Goal: Information Seeking & Learning: Learn about a topic

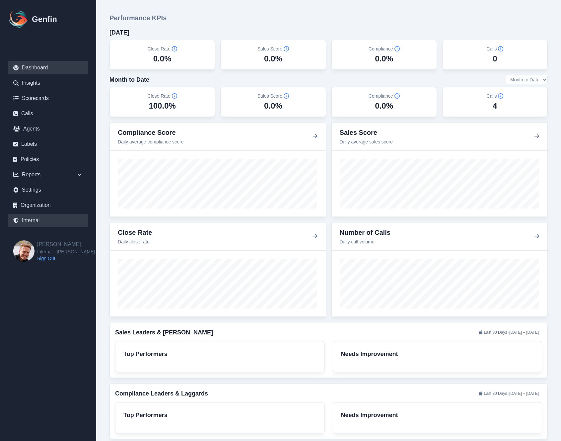
click at [33, 222] on link "Internal" at bounding box center [48, 220] width 80 height 13
select select "paid"
select select "7"
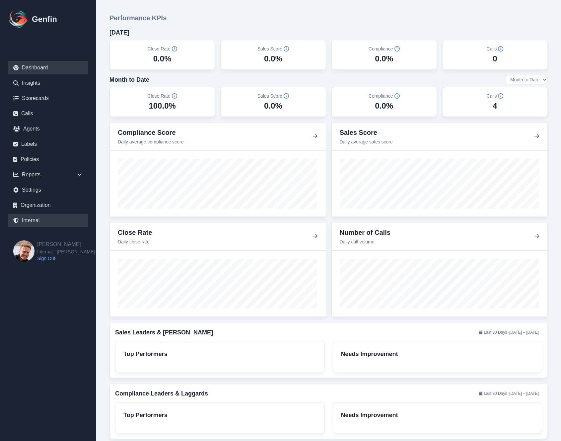
select select "7"
select select "paid"
select select "7"
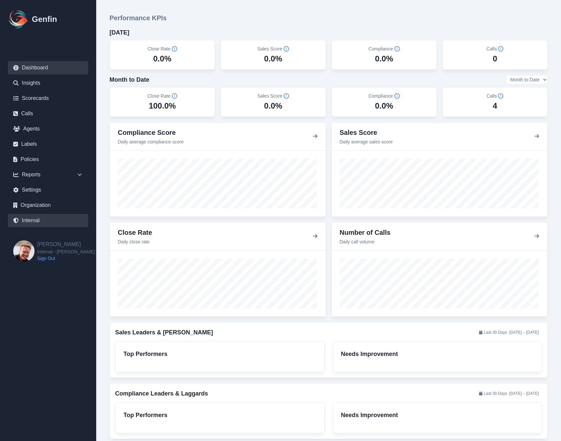
select select "7"
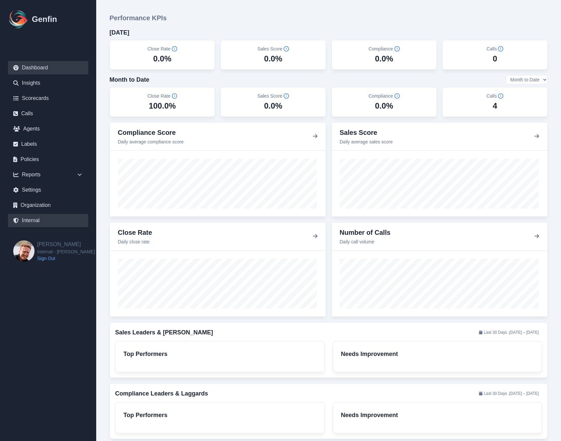
select select "7"
select select "paid"
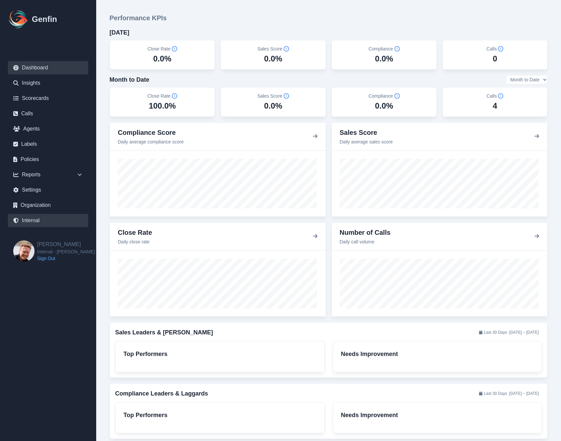
select select "7"
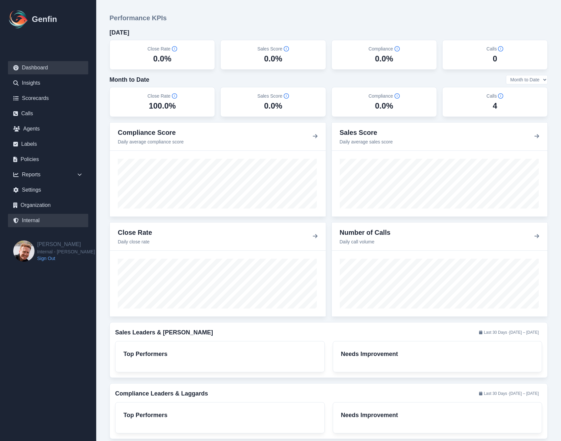
select select "7"
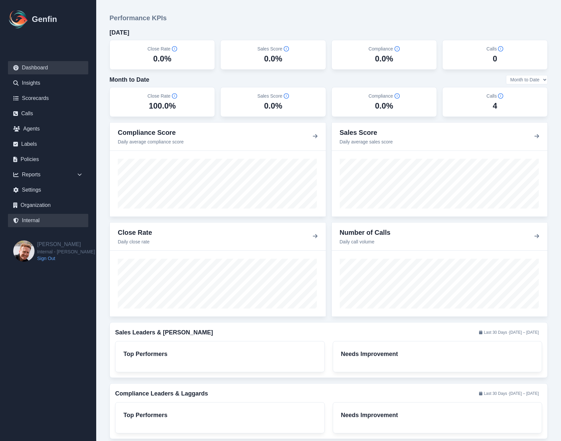
select select "7"
select select "paid"
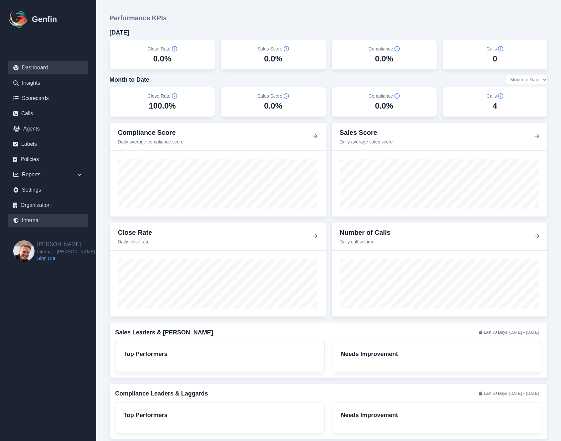
select select "7"
select select "paid"
select select "7"
select select "paid"
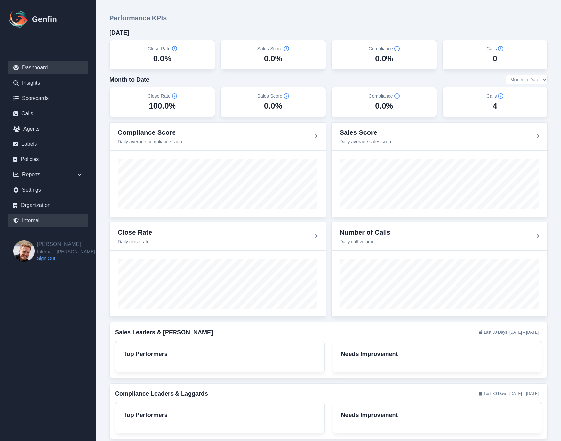
select select "7"
select select "paid"
select select "7"
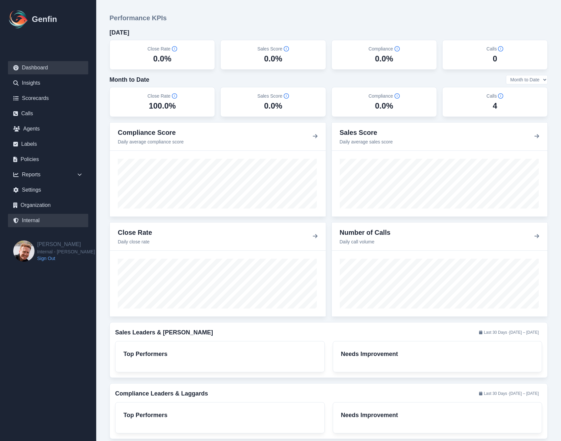
select select "paid"
select select "7"
select select "paid"
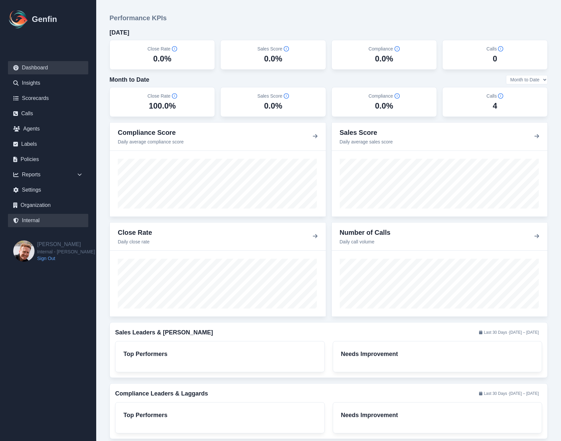
select select "7"
select select "paid"
select select "7"
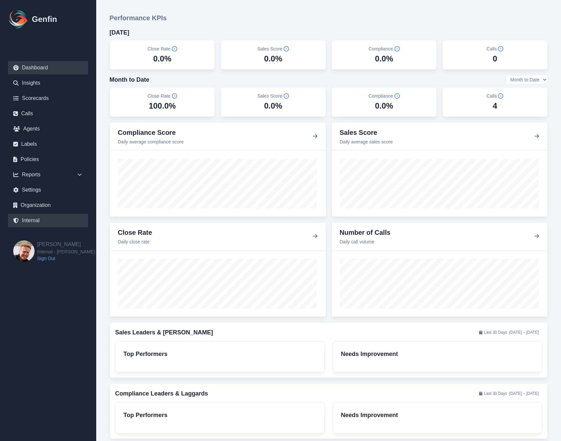
select select "paid"
select select "7"
select select "paid"
select select "7"
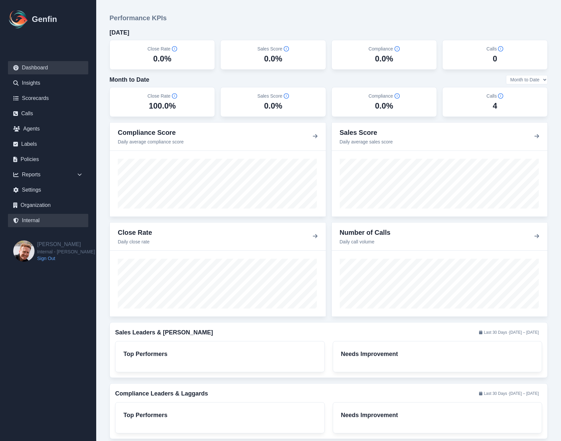
select select "7"
select select "paid"
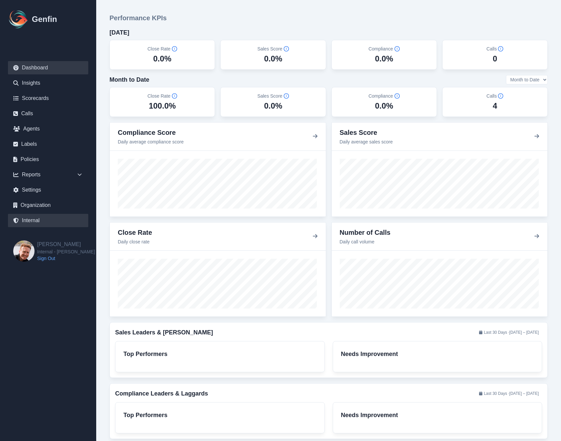
select select "7"
select select "paid"
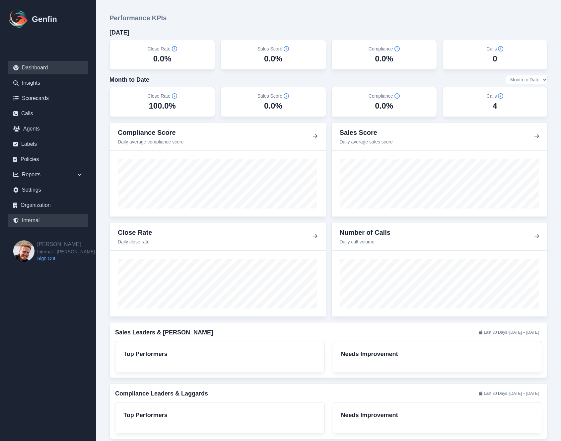
select select "7"
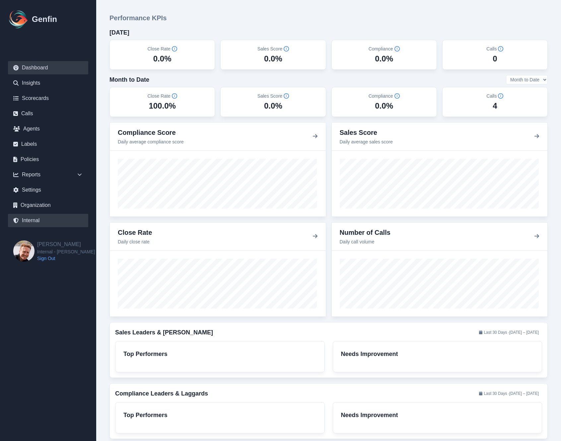
select select "7"
select select "paid"
select select "7"
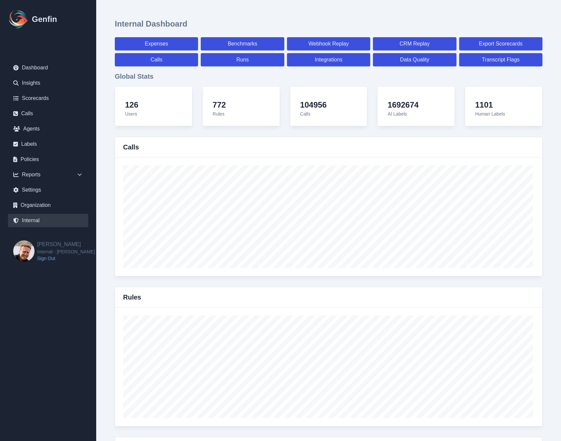
scroll to position [711, 0]
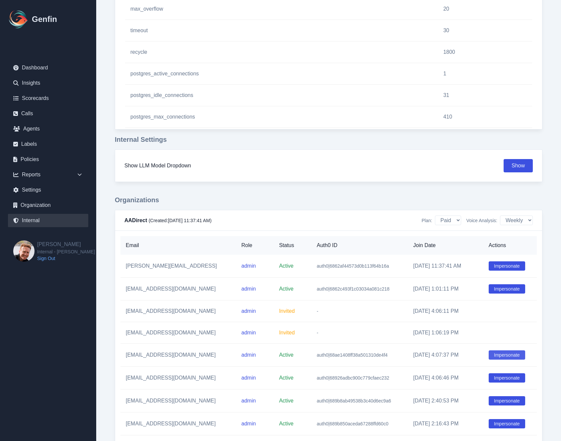
click at [503, 355] on button "Impersonate" at bounding box center [507, 354] width 37 height 9
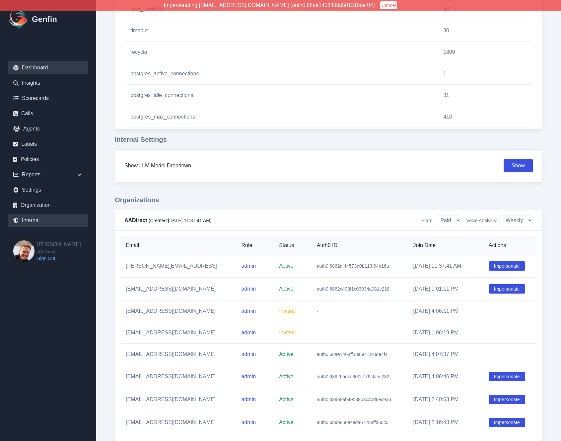
click at [34, 68] on link "Dashboard" at bounding box center [48, 67] width 80 height 13
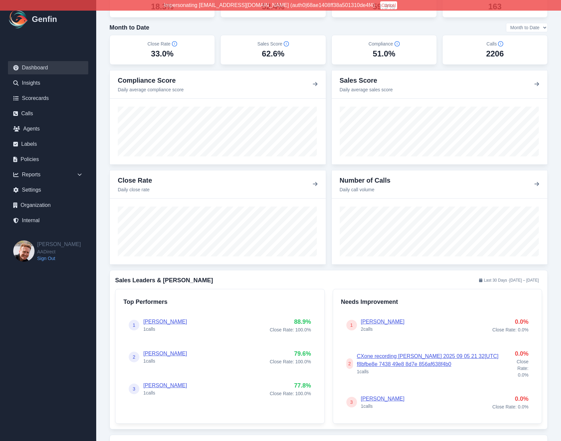
scroll to position [52, 0]
drag, startPoint x: 467, startPoint y: 359, endPoint x: 354, endPoint y: 351, distance: 113.9
click at [354, 352] on div "2 CXone recording Carolina Dimas 2025 09 05 21 32[UTC] f8bfbe8e 7438 49e8 8d7e …" at bounding box center [427, 363] width 160 height 23
copy link "CXone recording Carolina Dimas 2025 09 05 21 32[UTC] f8bfbe8e 7438 49e8 8d7e 85…"
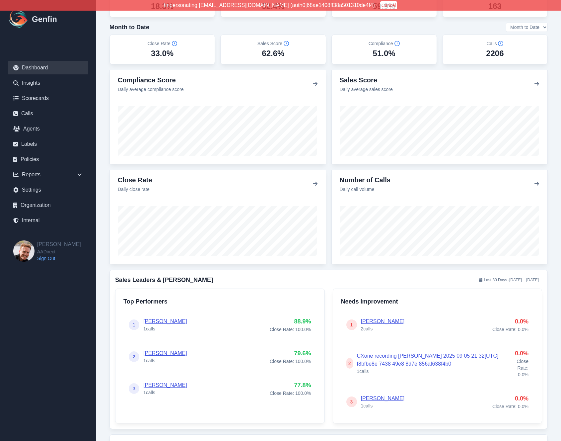
scroll to position [0, 0]
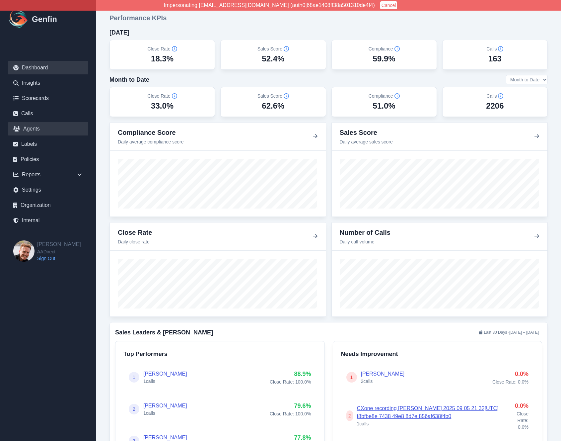
click at [32, 124] on link "Agents" at bounding box center [48, 128] width 80 height 13
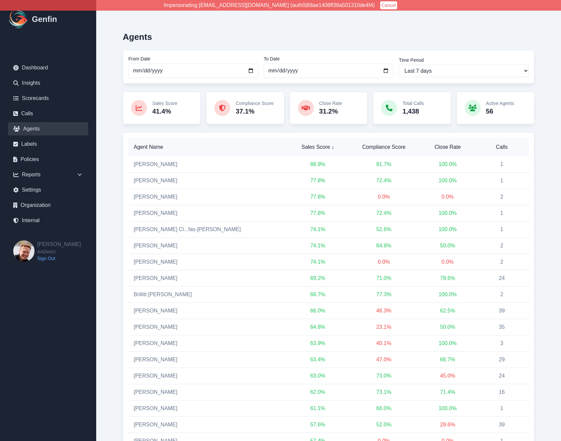
click at [499, 147] on span "Calls" at bounding box center [501, 147] width 43 height 8
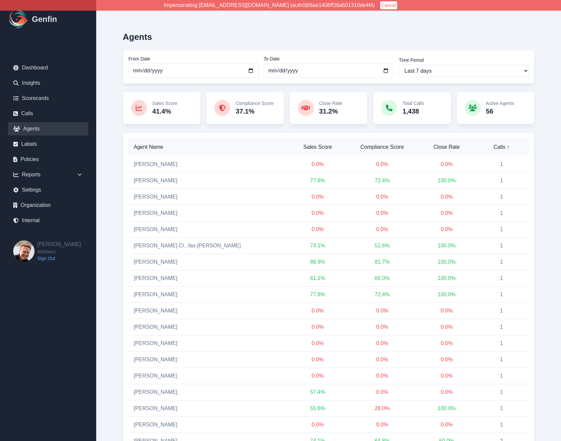
click at [499, 147] on span "Calls ↑" at bounding box center [502, 147] width 44 height 8
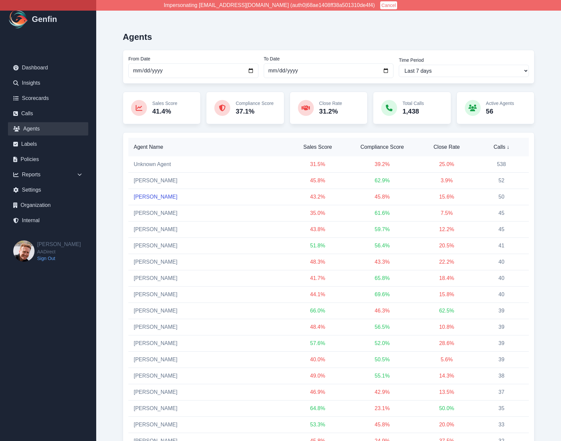
click at [150, 197] on link "Brenda Hernandez" at bounding box center [156, 197] width 44 height 6
click at [156, 166] on link "Unknown Agent" at bounding box center [152, 164] width 37 height 6
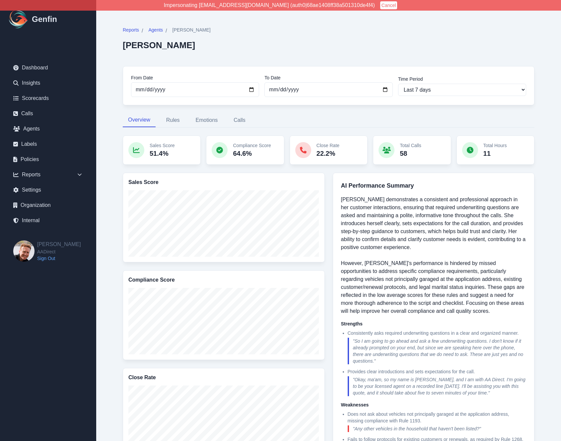
click at [111, 212] on div "Reports / Agents / Brenda Hernandez Brenda Hernandez From Date 2025-09-15 To Da…" at bounding box center [329, 341] width 439 height 656
click at [111, 213] on div "Reports / Agents / Brenda Hernandez Brenda Hernandez From Date 2025-09-15 To Da…" at bounding box center [329, 341] width 439 height 656
click at [36, 68] on link "Dashboard" at bounding box center [48, 67] width 80 height 13
click at [111, 134] on div "Reports / Agents / Brenda Hernandez Brenda Hernandez From Date 2025-09-15 To Da…" at bounding box center [329, 341] width 439 height 656
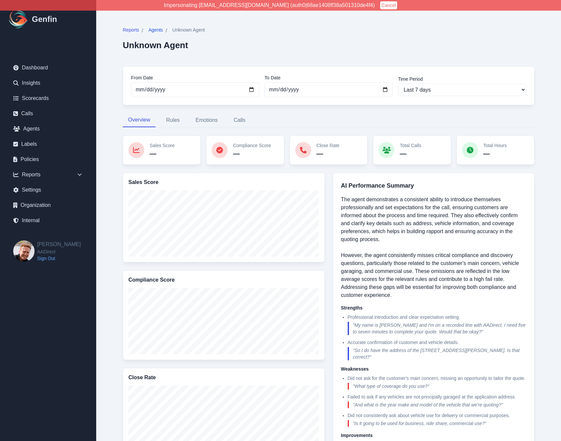
click at [155, 31] on span "Agents" at bounding box center [155, 30] width 15 height 7
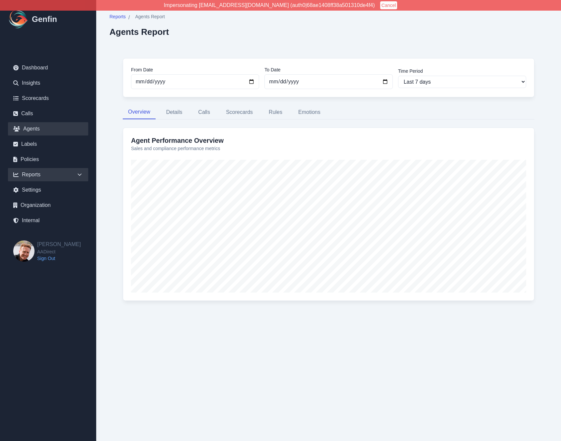
click at [32, 129] on link "Agents" at bounding box center [48, 128] width 80 height 13
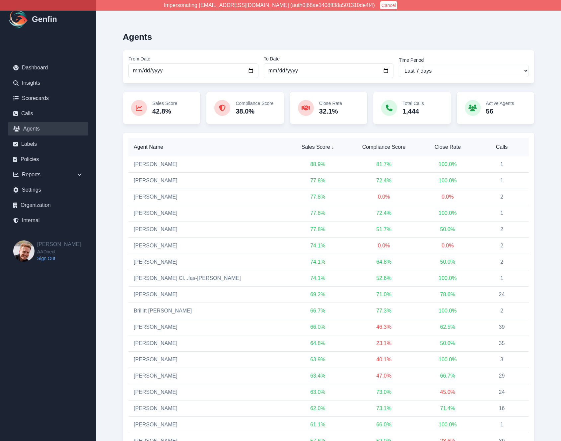
click at [499, 148] on span "Calls" at bounding box center [501, 147] width 43 height 8
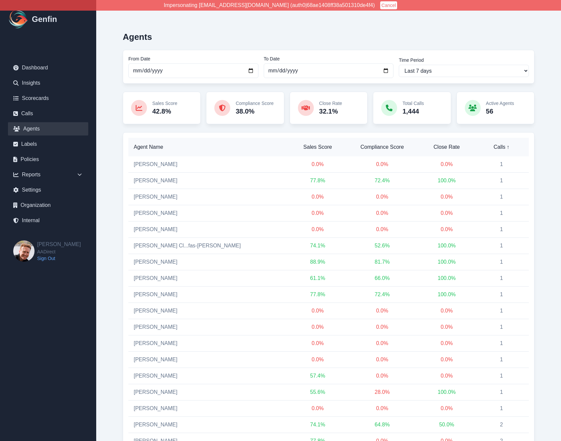
click at [501, 148] on span "Calls ↑" at bounding box center [502, 147] width 44 height 8
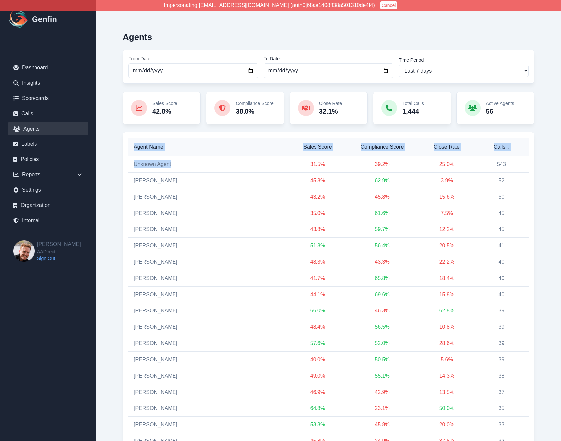
drag, startPoint x: 174, startPoint y: 165, endPoint x: 107, endPoint y: 162, distance: 67.2
click at [159, 213] on link "Giselle Garcia" at bounding box center [156, 213] width 44 height 6
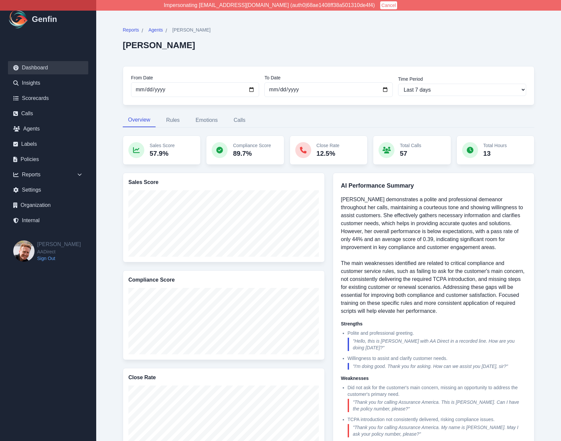
click at [34, 67] on link "Dashboard" at bounding box center [48, 67] width 80 height 13
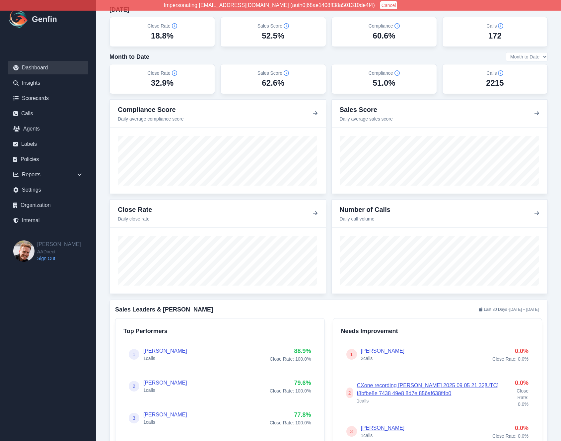
scroll to position [52, 0]
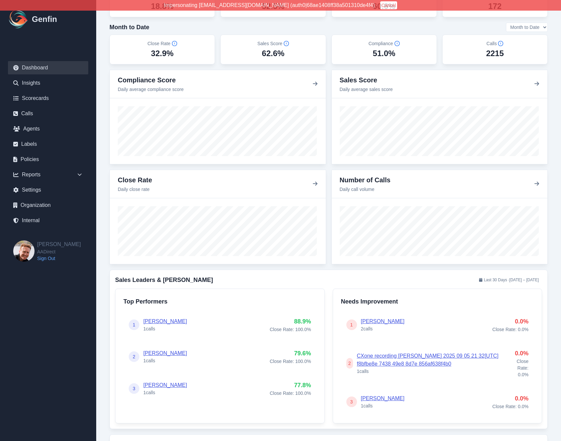
drag, startPoint x: 458, startPoint y: 361, endPoint x: 343, endPoint y: 349, distance: 115.1
click at [343, 349] on div "2 CXone recording [PERSON_NAME] 2025 09 05 21 32[UTC] f8bfbe8e 7438 49e8 8d7e 8…" at bounding box center [437, 363] width 193 height 40
click at [335, 347] on div "Needs Improvement 1 [PERSON_NAME] 2 calls 0.0 % Close Rate: 0.0 % 2 CXone recor…" at bounding box center [438, 356] width 210 height 135
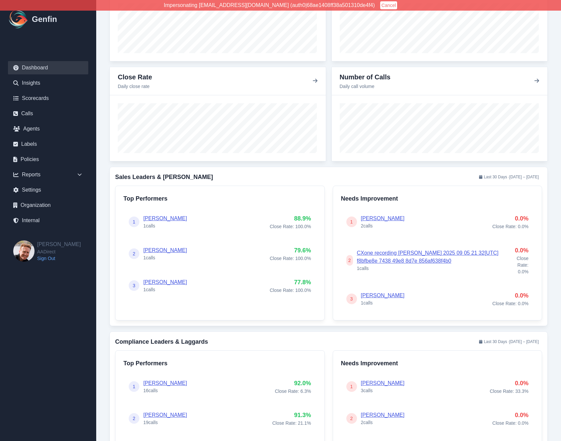
scroll to position [160, 0]
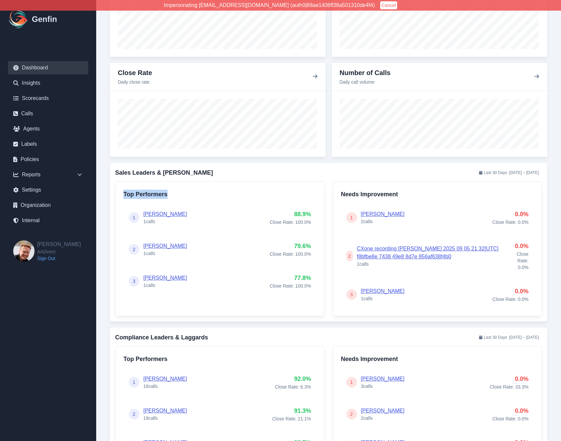
drag, startPoint x: 123, startPoint y: 194, endPoint x: 182, endPoint y: 199, distance: 59.3
click at [182, 199] on div "Top Performers 1 [PERSON_NAME] 1 calls 88.9 % Close Rate: 100.0 % 2 [PERSON_NAM…" at bounding box center [220, 248] width 210 height 135
click at [181, 227] on div "1 [PERSON_NAME] 1 calls 88.9 % Close Rate: 100.0 %" at bounding box center [220, 217] width 193 height 27
drag, startPoint x: 169, startPoint y: 226, endPoint x: 141, endPoint y: 224, distance: 27.6
click at [141, 224] on div "1 [PERSON_NAME] 1 calls 88.9 % Close Rate: 100.0 %" at bounding box center [220, 217] width 193 height 27
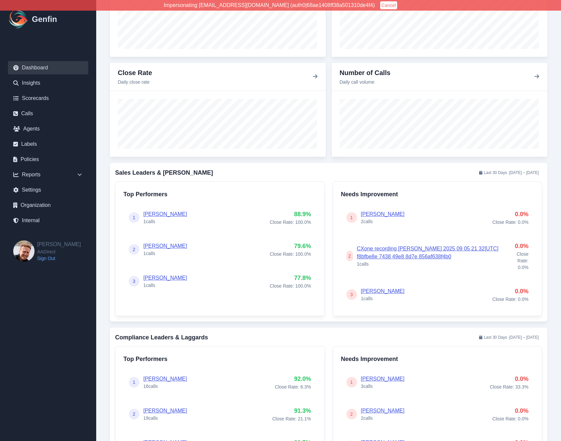
click at [194, 231] on div "1 [PERSON_NAME] 1 calls 88.9 % Close Rate: 100.0 % 2 [PERSON_NAME] 1 calls 79.6…" at bounding box center [220, 249] width 193 height 90
click at [515, 171] on span "Last 30 Days · [DATE] – [DATE]" at bounding box center [509, 173] width 66 height 8
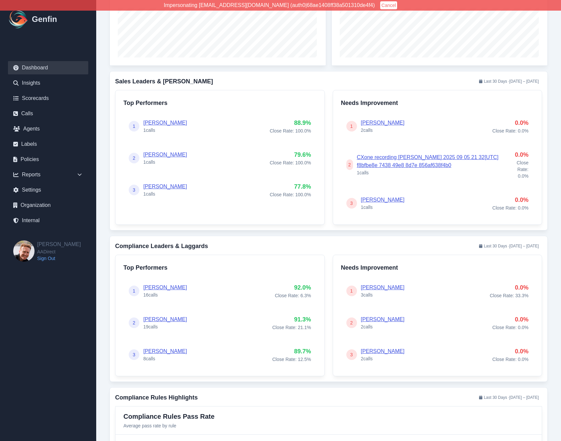
scroll to position [325, 0]
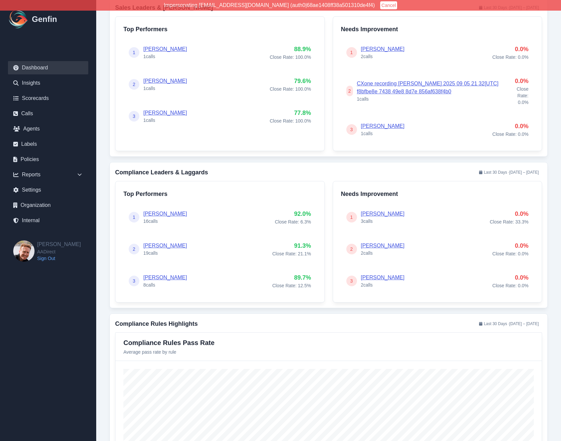
click at [164, 243] on link "[PERSON_NAME]" at bounding box center [165, 246] width 44 height 6
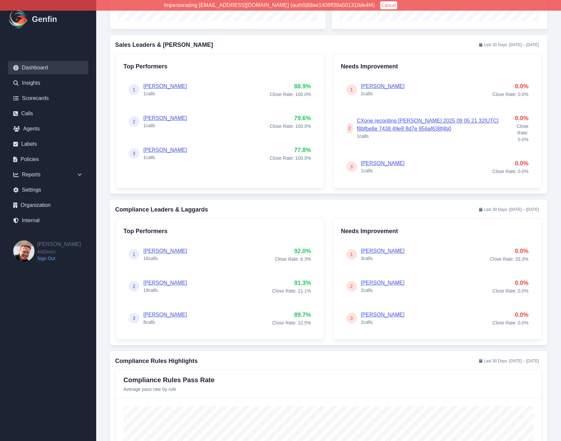
scroll to position [285, 0]
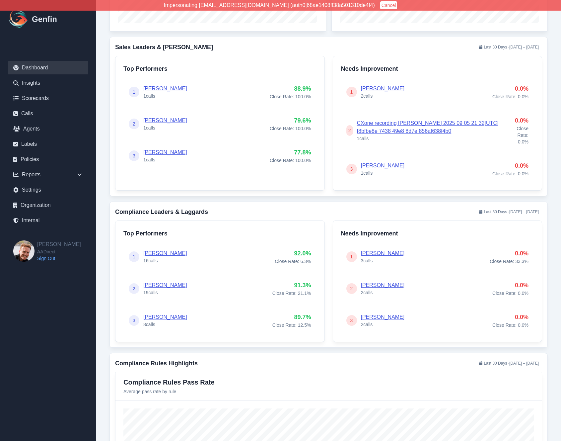
click at [105, 158] on div "Performance KPIs Today Close Rate 18.8% Sales Score 52.5% Compliance 60.6% Call…" at bounding box center [328, 328] width 465 height 1227
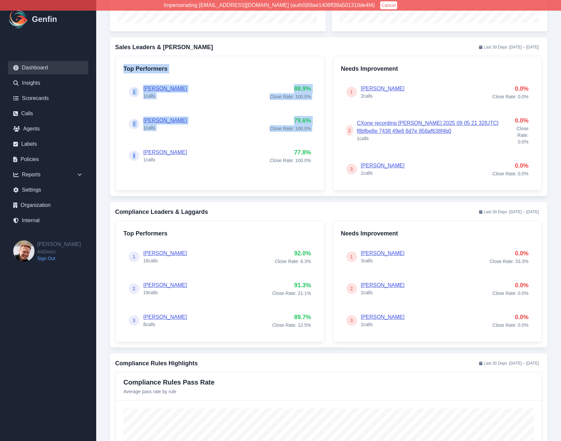
drag, startPoint x: 113, startPoint y: 52, endPoint x: 197, endPoint y: 147, distance: 126.3
click at [197, 147] on div "Sales Leaders & Laggards Last 30 Days · Aug 30 – Sep 29 Top Performers 1 Gabrie…" at bounding box center [329, 116] width 439 height 159
click at [197, 147] on div "3 Angela Barnett 1 calls 77.8 % Close Rate: 100.0 %" at bounding box center [220, 155] width 193 height 27
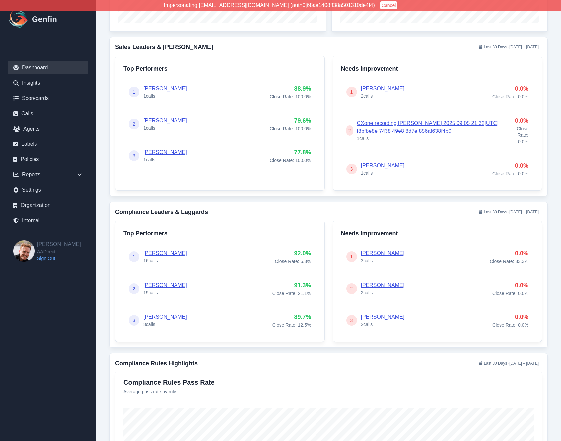
click at [106, 175] on div "Performance KPIs Today Close Rate 18.8% Sales Score 52.5% Compliance 60.6% Call…" at bounding box center [328, 328] width 465 height 1227
